Goal: Check status: Check status

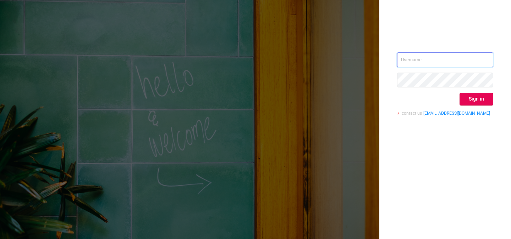
click at [407, 65] on input "text" at bounding box center [445, 59] width 96 height 15
click at [412, 64] on input "text" at bounding box center [445, 59] width 96 height 15
click at [463, 58] on input "text" at bounding box center [445, 59] width 96 height 15
paste input "[PERSON_NAME][EMAIL_ADDRESS][DOMAIN_NAME]"
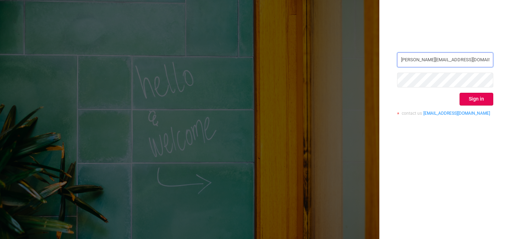
type input "[PERSON_NAME][EMAIL_ADDRESS][DOMAIN_NAME]"
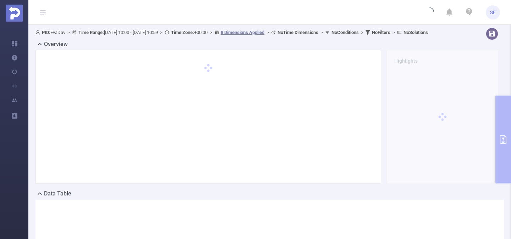
click at [135, 30] on span "PID: EvaDav > Time Range: [DATE] 10:00 - [DATE] 10:59 > Time Zone: +00:00 > 8 D…" at bounding box center [231, 32] width 392 height 5
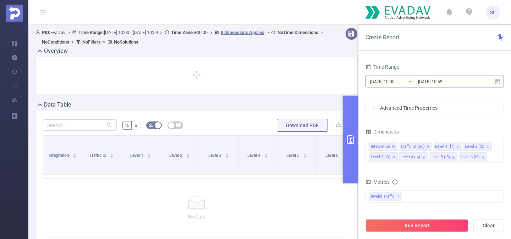
click at [394, 78] on input "[DATE] 10:00" at bounding box center [397, 82] width 57 height 10
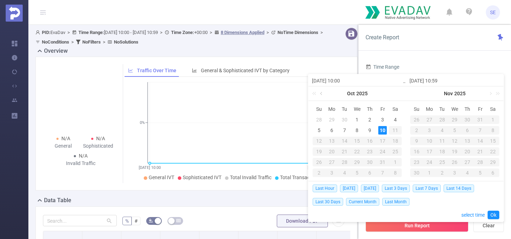
click at [322, 92] on link at bounding box center [321, 94] width 6 height 14
click at [332, 118] on div "1" at bounding box center [331, 120] width 9 height 9
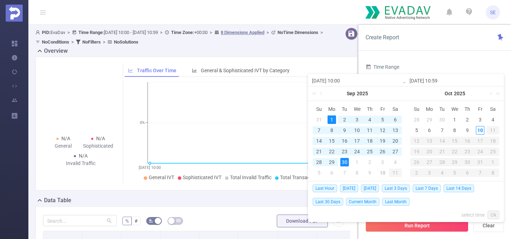
click at [346, 162] on div "30" at bounding box center [344, 162] width 9 height 9
type input "[DATE] 10:00"
type input "[DATE] 10:59"
type input "[DATE] 10:00"
type input "[DATE] 10:59"
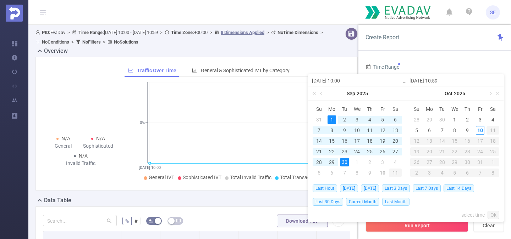
click at [390, 204] on span "Last Month" at bounding box center [395, 202] width 27 height 8
type input "[DATE] 00:00"
type input "[DATE] 23:59"
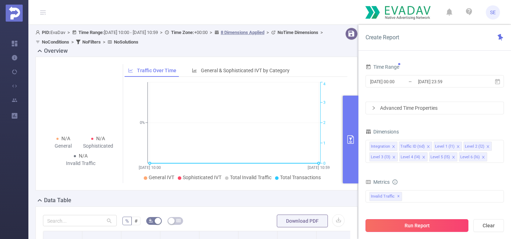
click at [406, 226] on button "Run Report" at bounding box center [416, 225] width 103 height 13
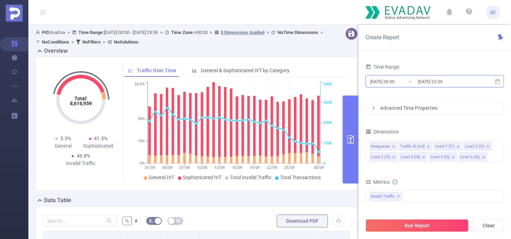
click at [383, 82] on input "[DATE] 00:00" at bounding box center [397, 82] width 57 height 10
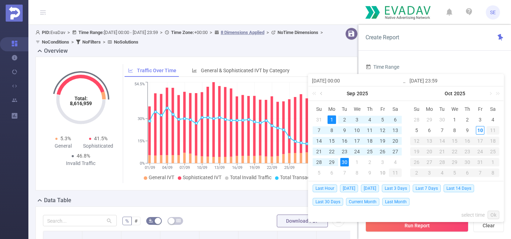
click at [322, 92] on link at bounding box center [321, 94] width 6 height 14
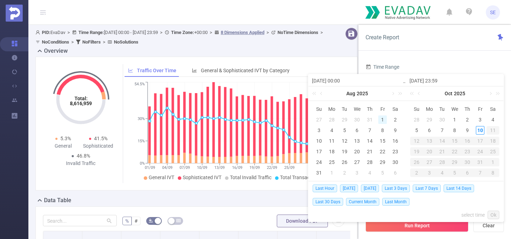
click at [380, 118] on div "1" at bounding box center [382, 120] width 9 height 9
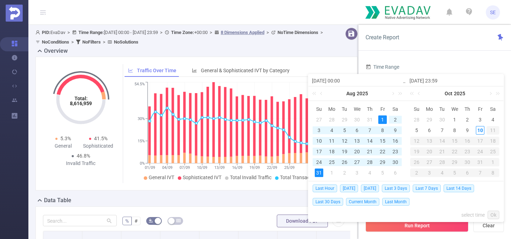
click at [318, 172] on div "31" at bounding box center [319, 173] width 9 height 9
type input "[DATE] 00:00"
type input "[DATE] 23:59"
type input "[DATE] 00:00"
type input "[DATE] 23:59"
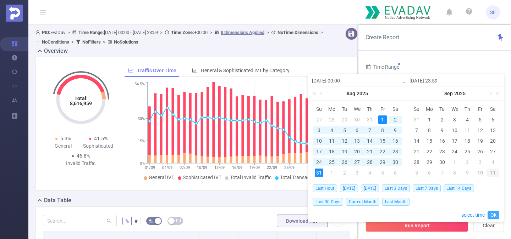
click at [492, 213] on link "Ok" at bounding box center [493, 215] width 12 height 9
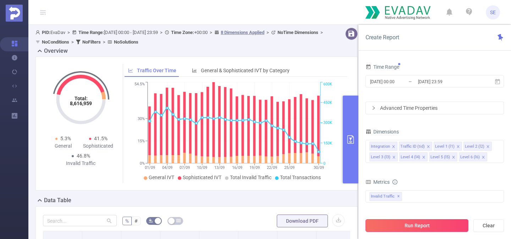
click at [409, 222] on button "Run Report" at bounding box center [416, 225] width 103 height 13
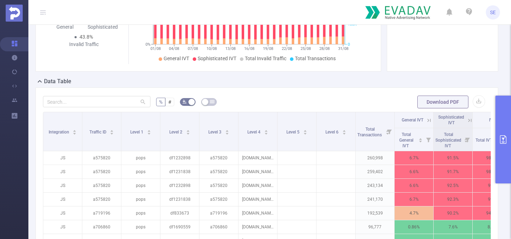
scroll to position [113, 0]
click at [507, 133] on button "primary" at bounding box center [503, 140] width 16 height 88
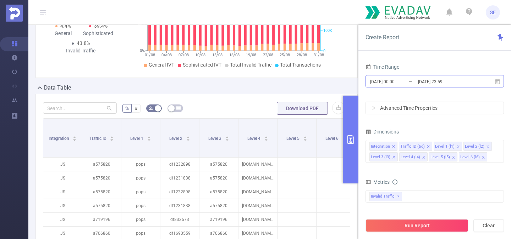
click at [383, 77] on input "[DATE] 00:00" at bounding box center [397, 82] width 57 height 10
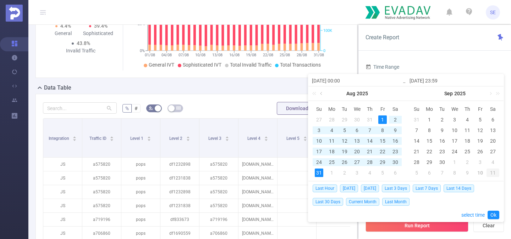
click at [322, 95] on link at bounding box center [321, 94] width 6 height 14
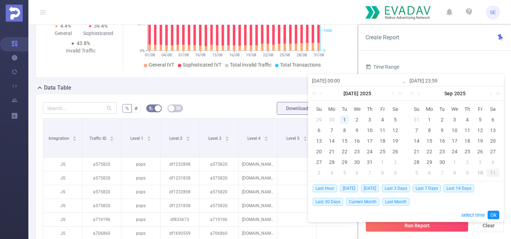
click at [342, 117] on div "1" at bounding box center [344, 120] width 9 height 9
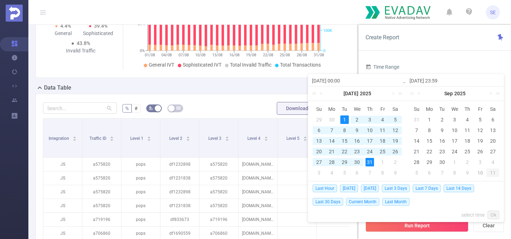
click at [370, 163] on div "31" at bounding box center [369, 162] width 9 height 9
type input "[DATE] 00:00"
type input "[DATE] 23:59"
type input "[DATE] 00:00"
type input "[DATE] 23:59"
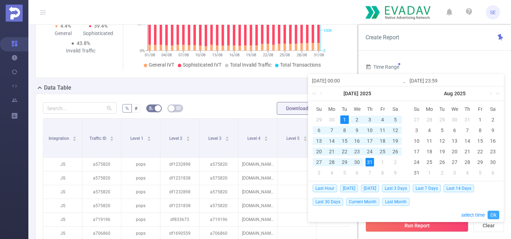
click at [498, 216] on link "Ok" at bounding box center [493, 215] width 12 height 9
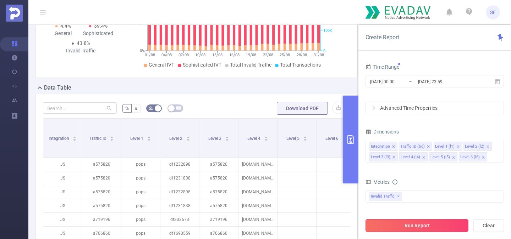
click at [400, 222] on button "Run Report" at bounding box center [416, 225] width 103 height 13
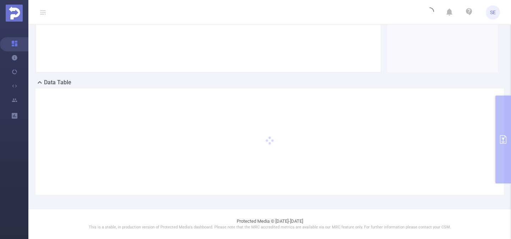
scroll to position [0, 0]
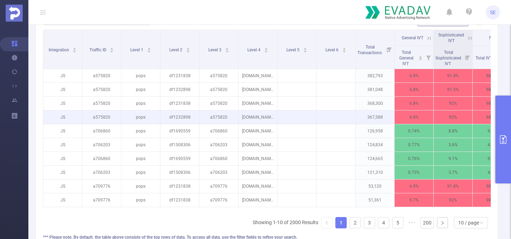
scroll to position [0, 28]
